Goal: Check status: Check status

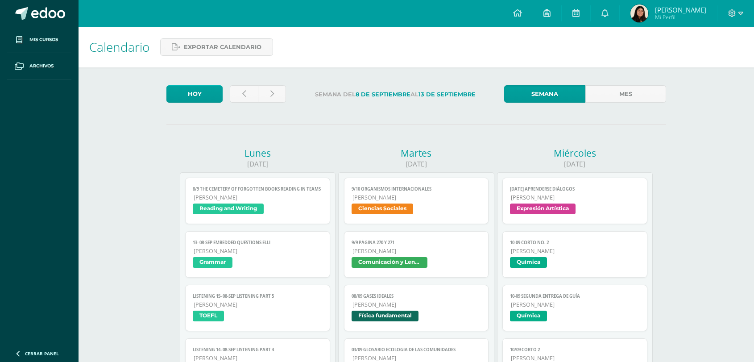
scroll to position [447, 0]
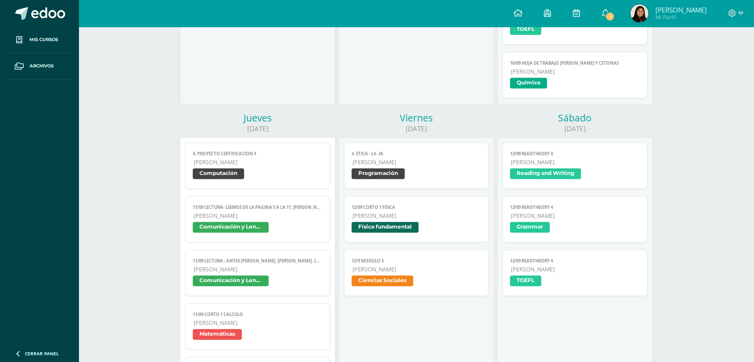
scroll to position [447, 0]
click at [601, 12] on icon at bounding box center [604, 13] width 7 height 8
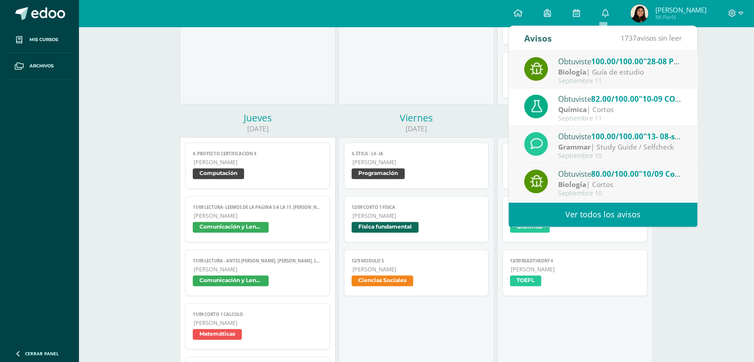
click at [583, 69] on strong "Biología" at bounding box center [572, 72] width 28 height 10
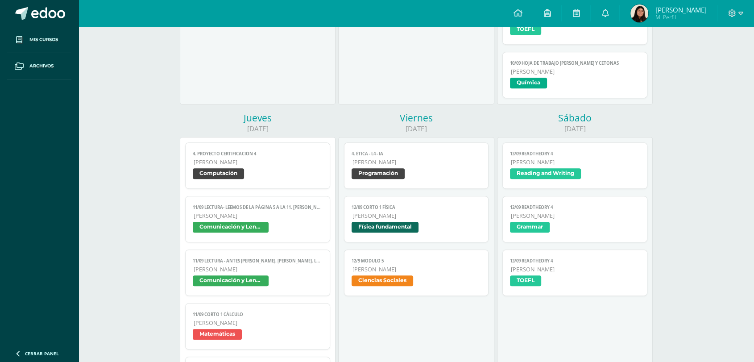
click at [637, 22] on img at bounding box center [639, 13] width 18 height 18
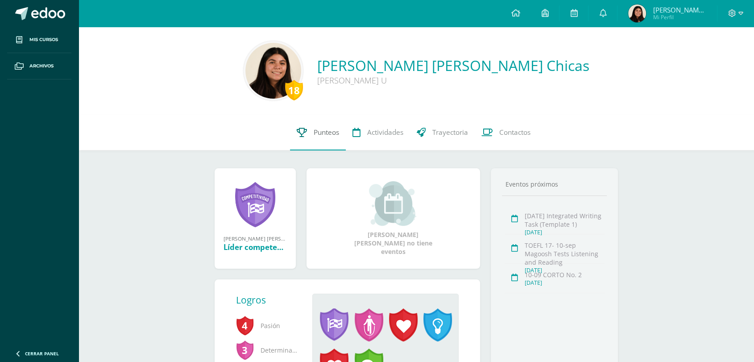
click at [311, 139] on link "Punteos" at bounding box center [318, 133] width 56 height 36
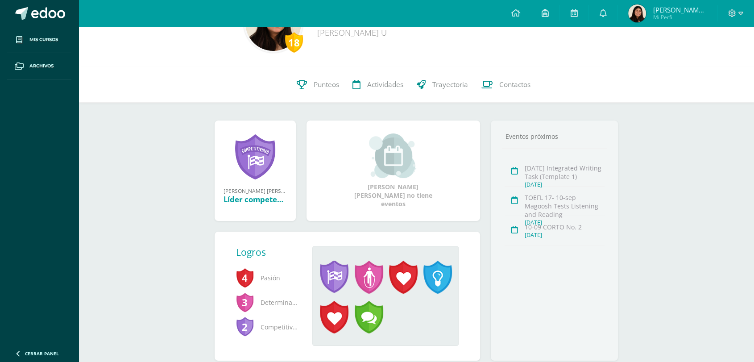
scroll to position [68, 0]
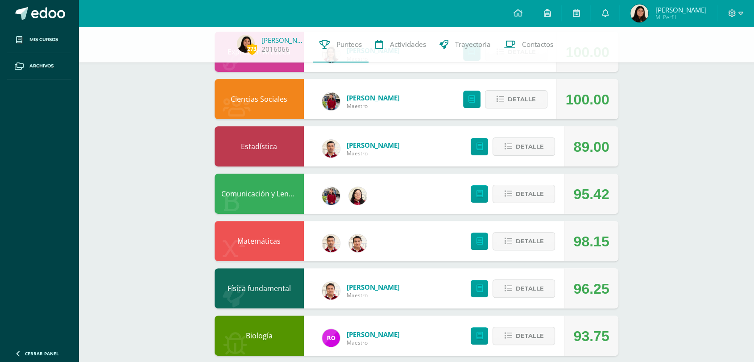
scroll to position [215, 0]
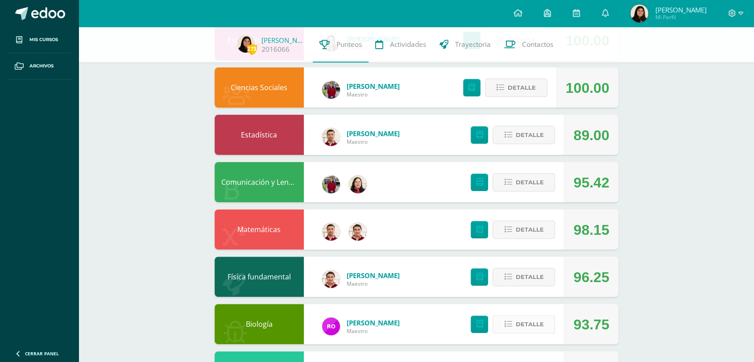
click at [540, 330] on span "Detalle" at bounding box center [529, 324] width 28 height 17
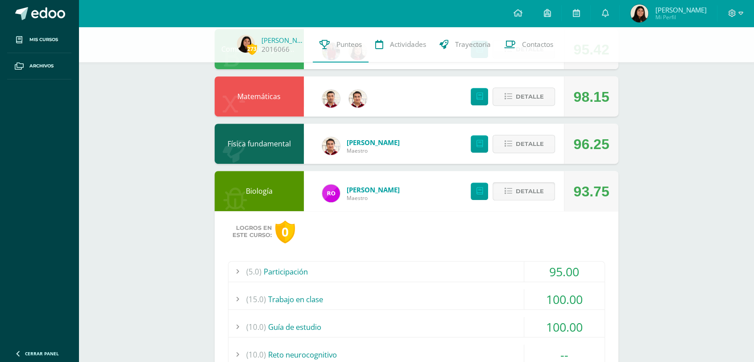
scroll to position [327, 0]
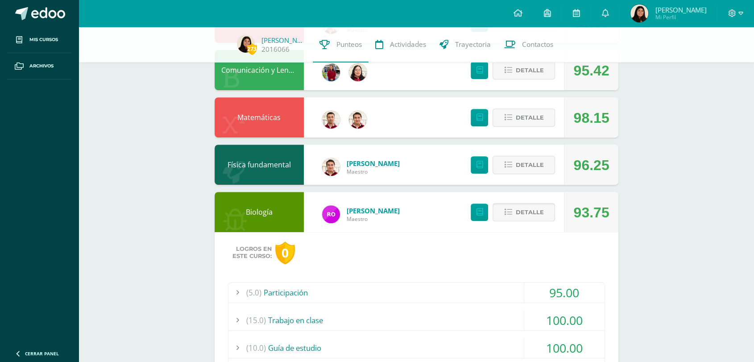
click at [540, 208] on span "Detalle" at bounding box center [529, 212] width 28 height 17
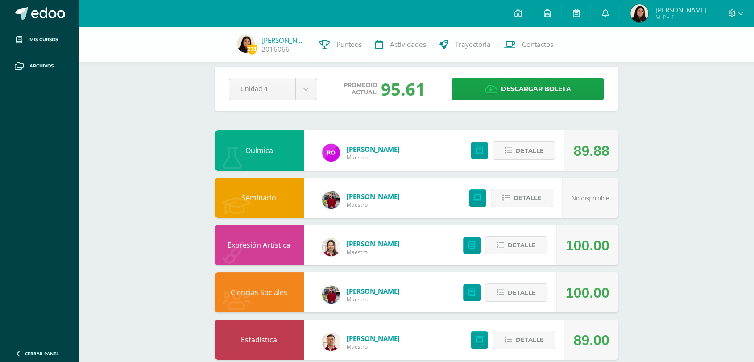
scroll to position [9, 0]
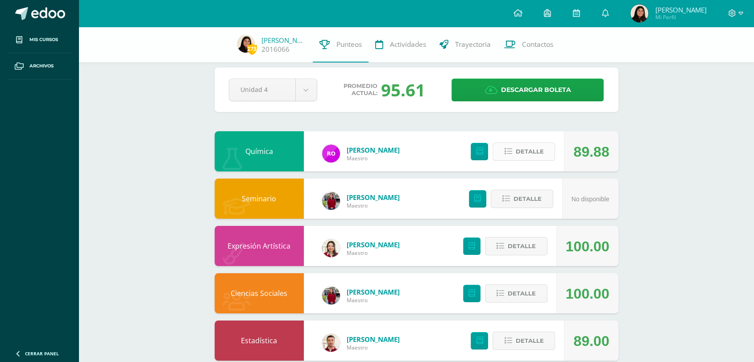
click at [517, 151] on span "Detalle" at bounding box center [529, 151] width 28 height 17
